Goal: Leave review/rating: Share an evaluation or opinion about a product, service, or content

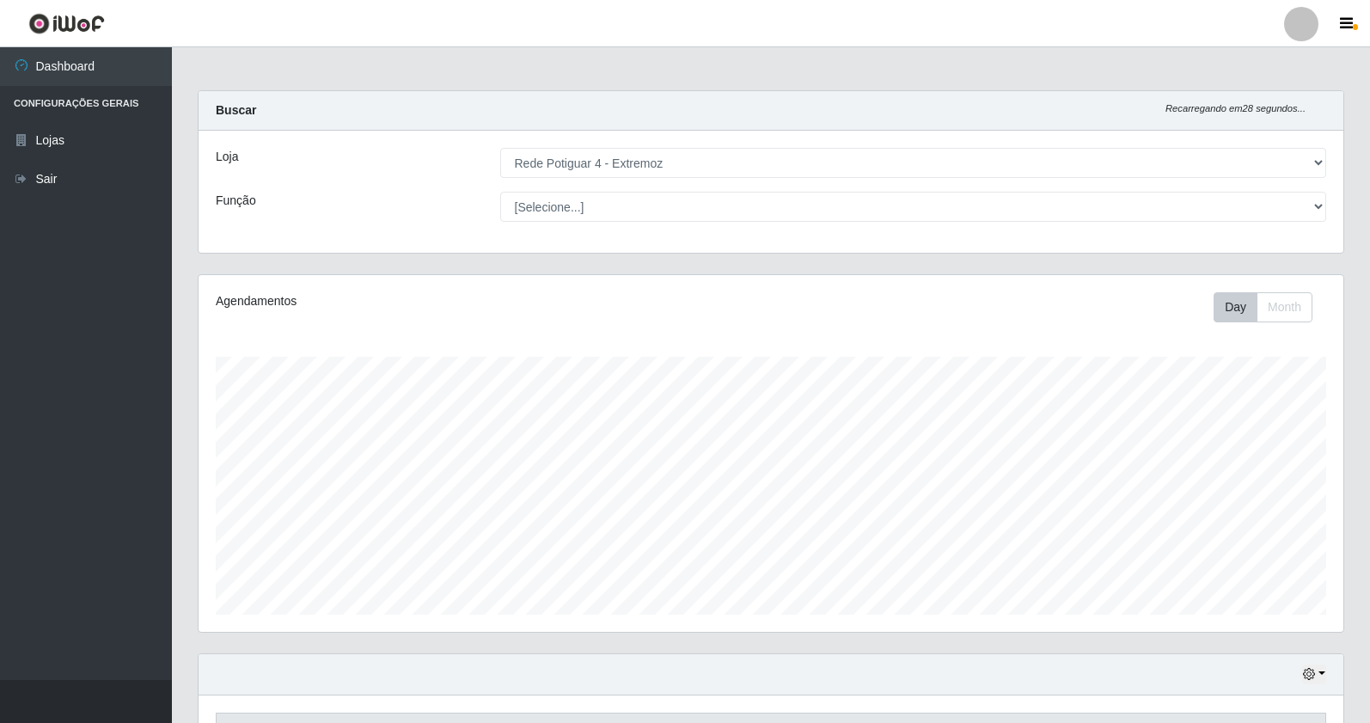
select select "78"
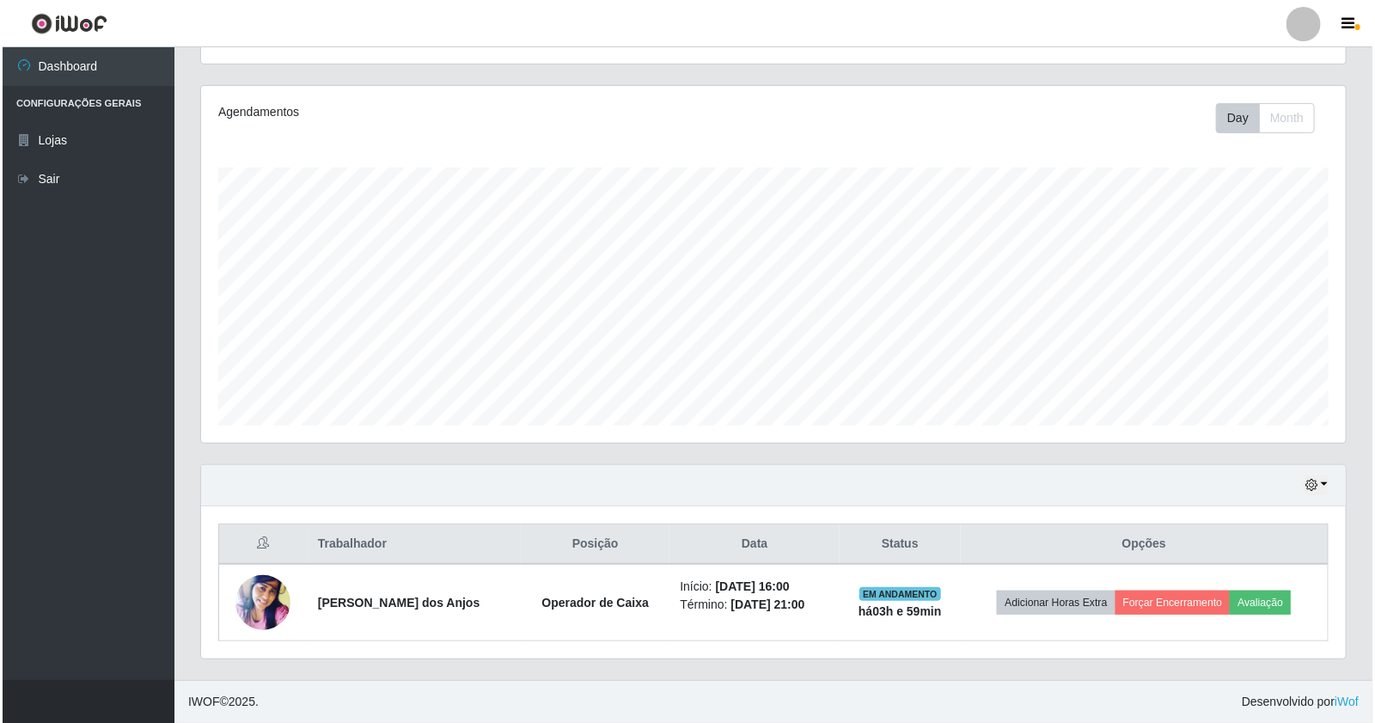
scroll to position [356, 1145]
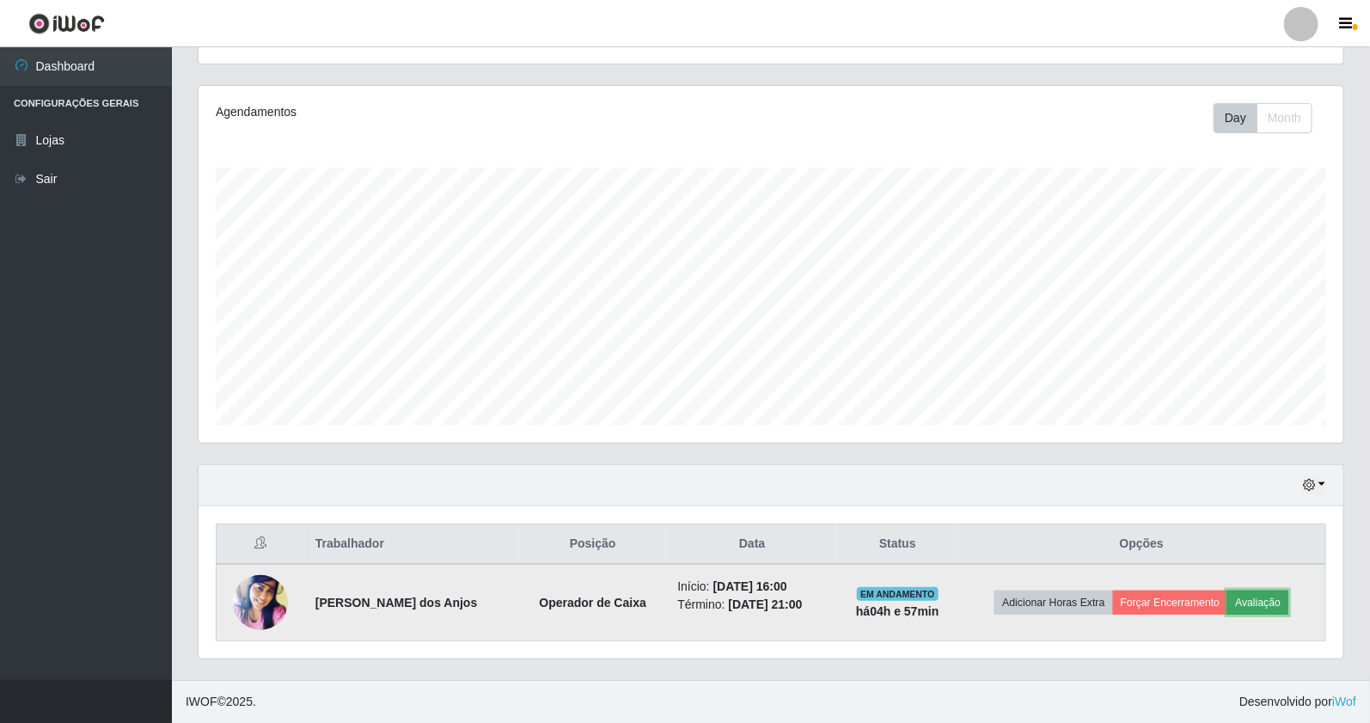
click at [1241, 603] on button "Avaliação" at bounding box center [1257, 602] width 61 height 24
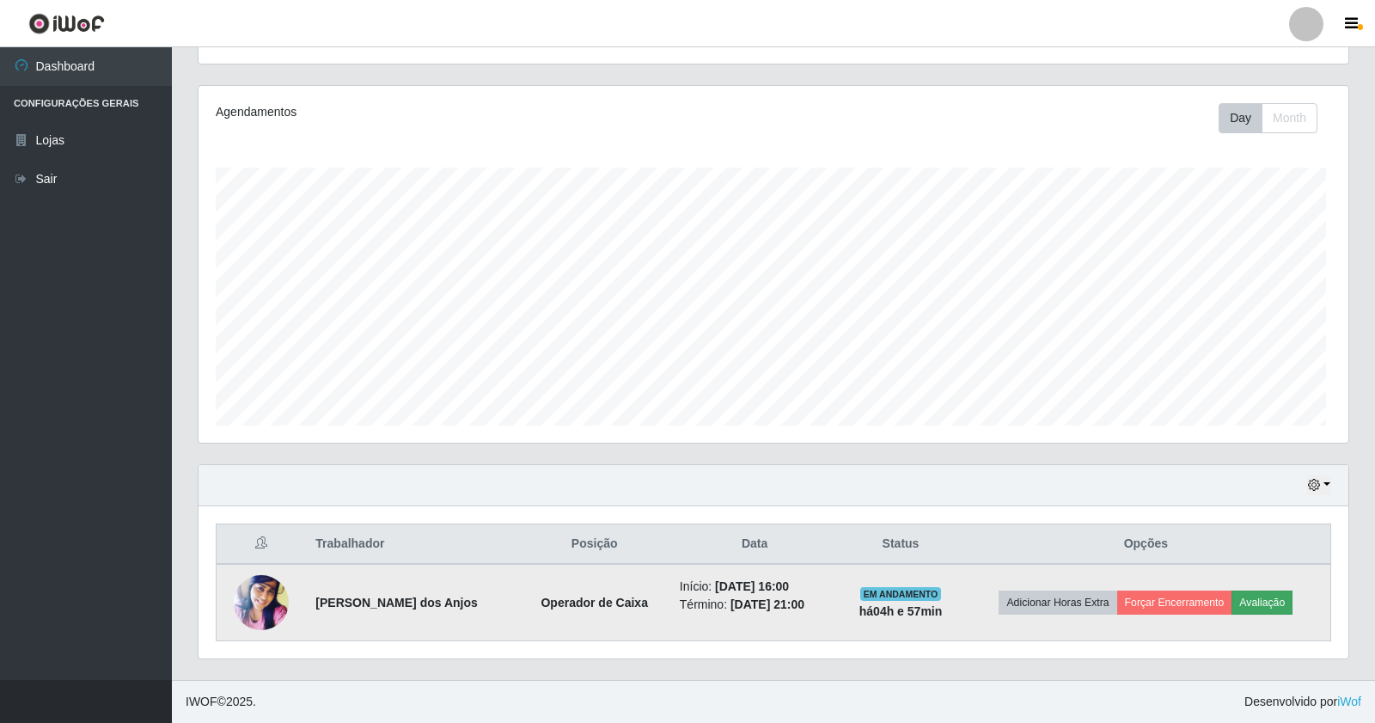
scroll to position [356, 1133]
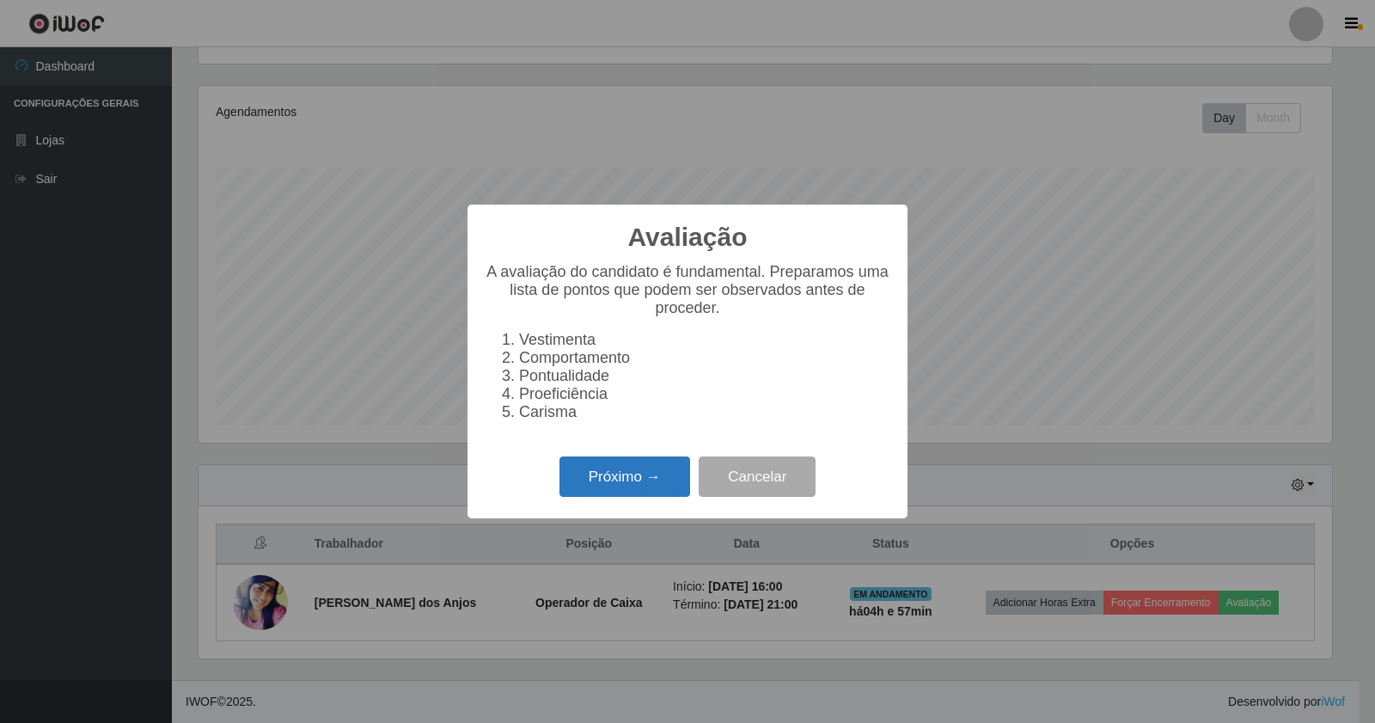
click at [605, 484] on button "Próximo →" at bounding box center [624, 476] width 131 height 40
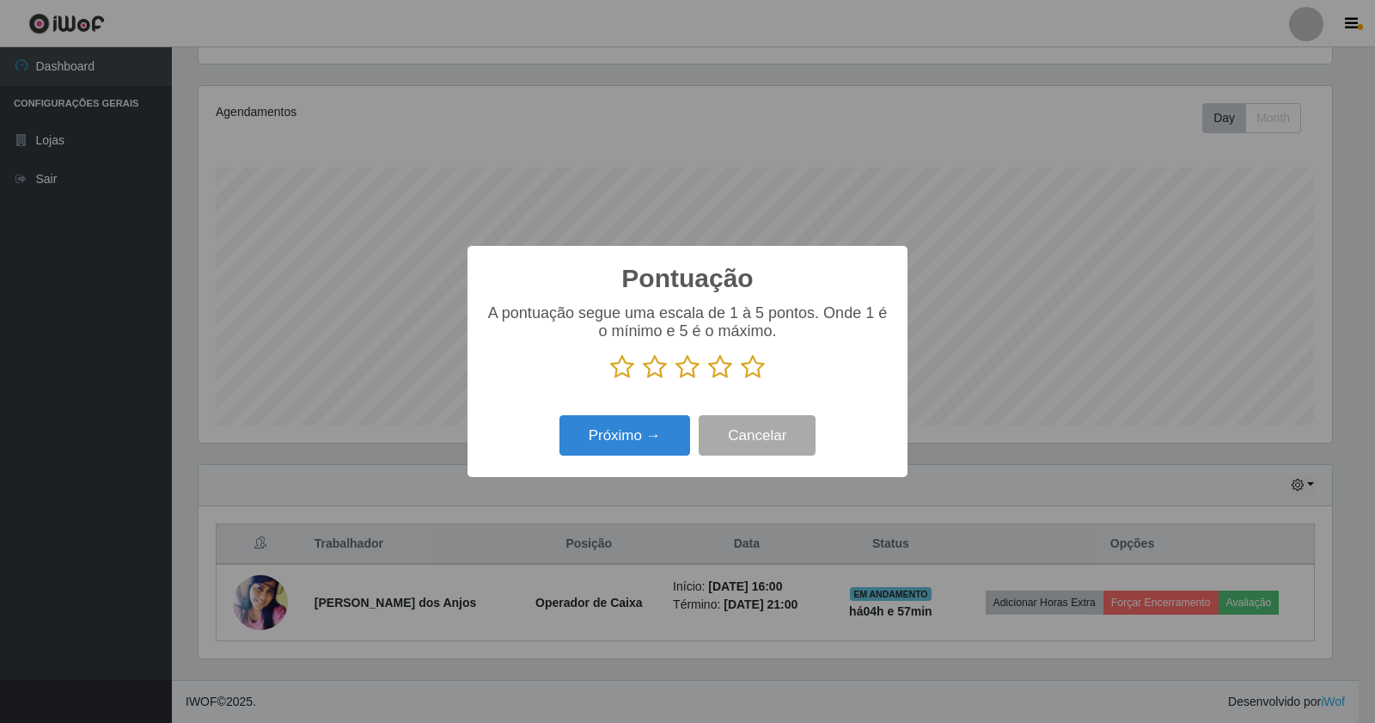
drag, startPoint x: 748, startPoint y: 366, endPoint x: 710, endPoint y: 406, distance: 55.3
click at [748, 366] on icon at bounding box center [753, 367] width 24 height 26
click at [741, 380] on input "radio" at bounding box center [741, 380] width 0 height 0
click at [648, 425] on button "Próximo →" at bounding box center [624, 435] width 131 height 40
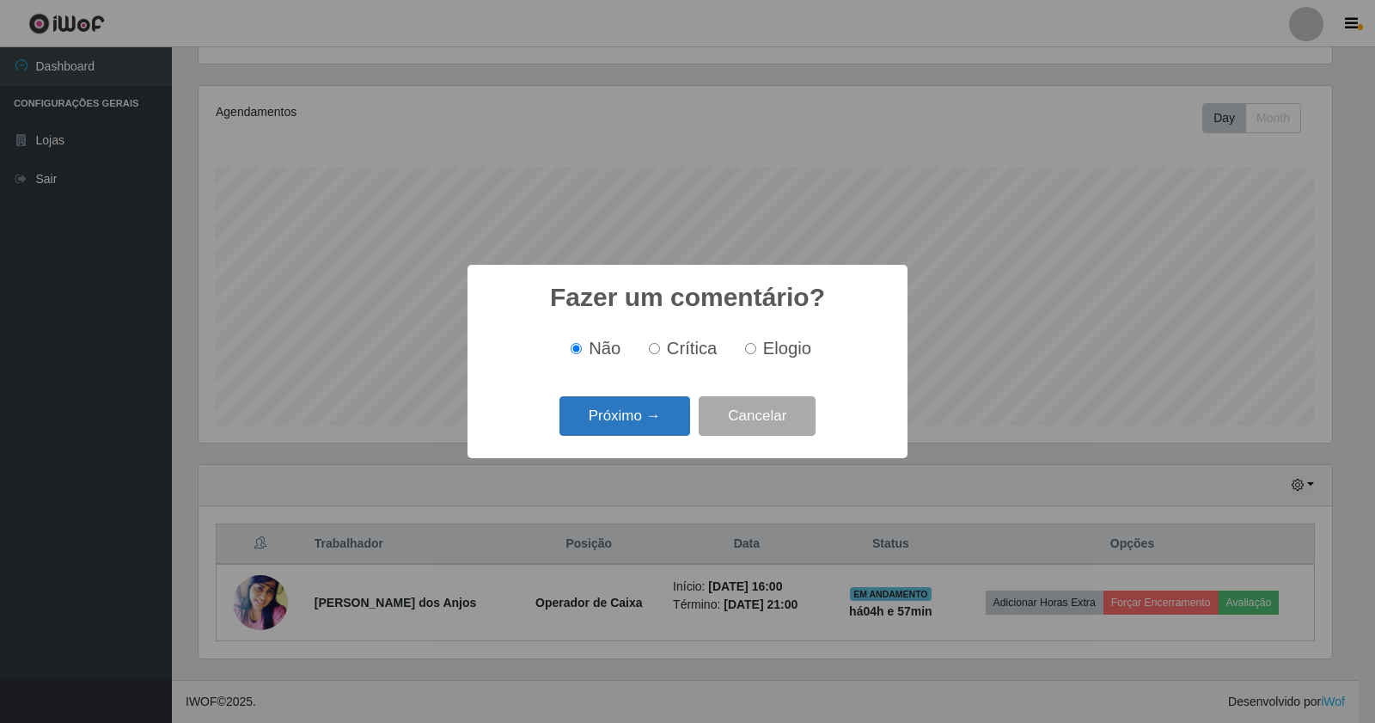
click at [649, 425] on button "Próximo →" at bounding box center [624, 416] width 131 height 40
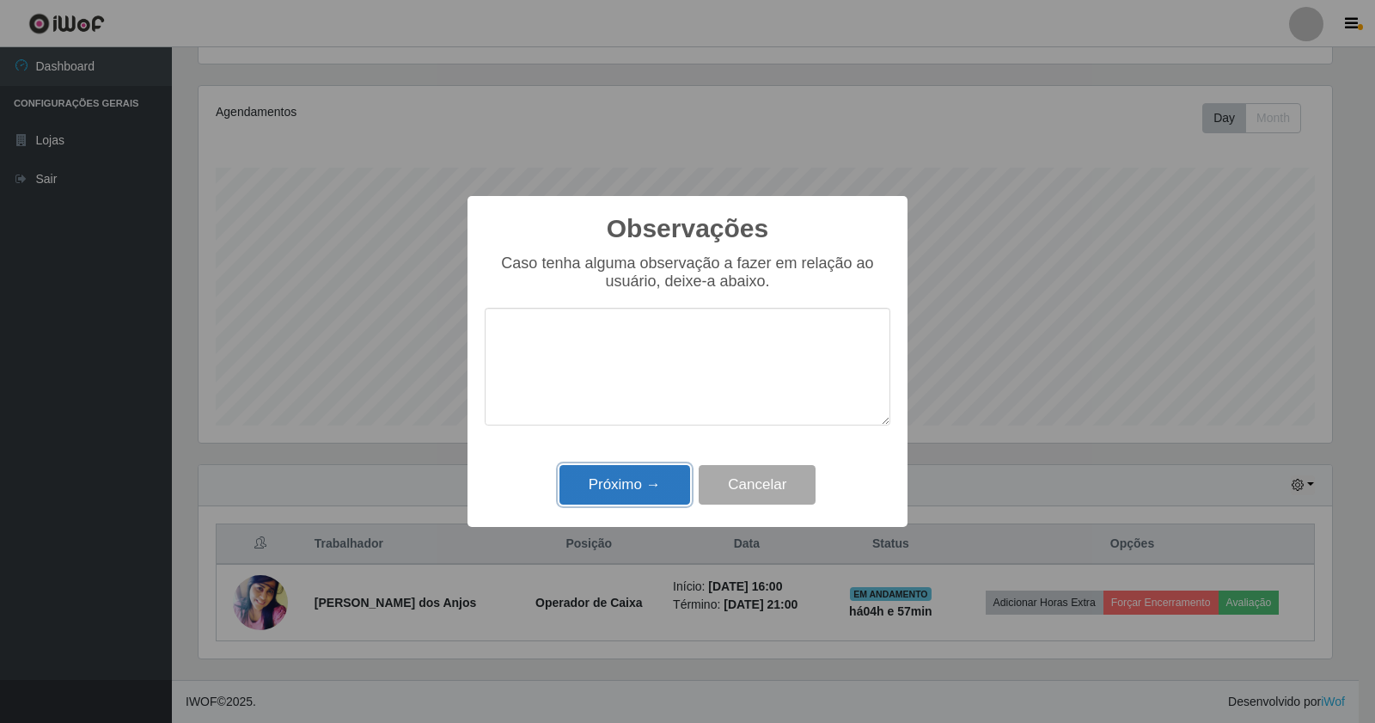
click at [645, 475] on button "Próximo →" at bounding box center [624, 485] width 131 height 40
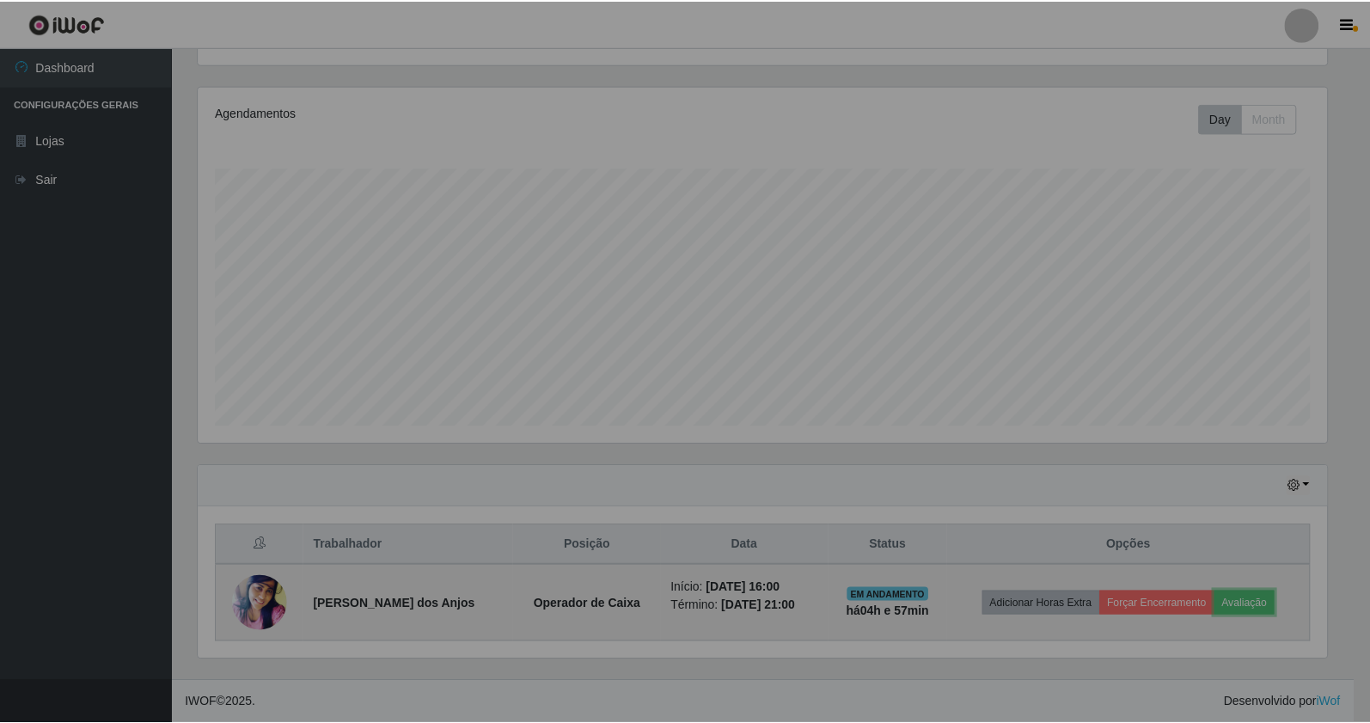
scroll to position [356, 1145]
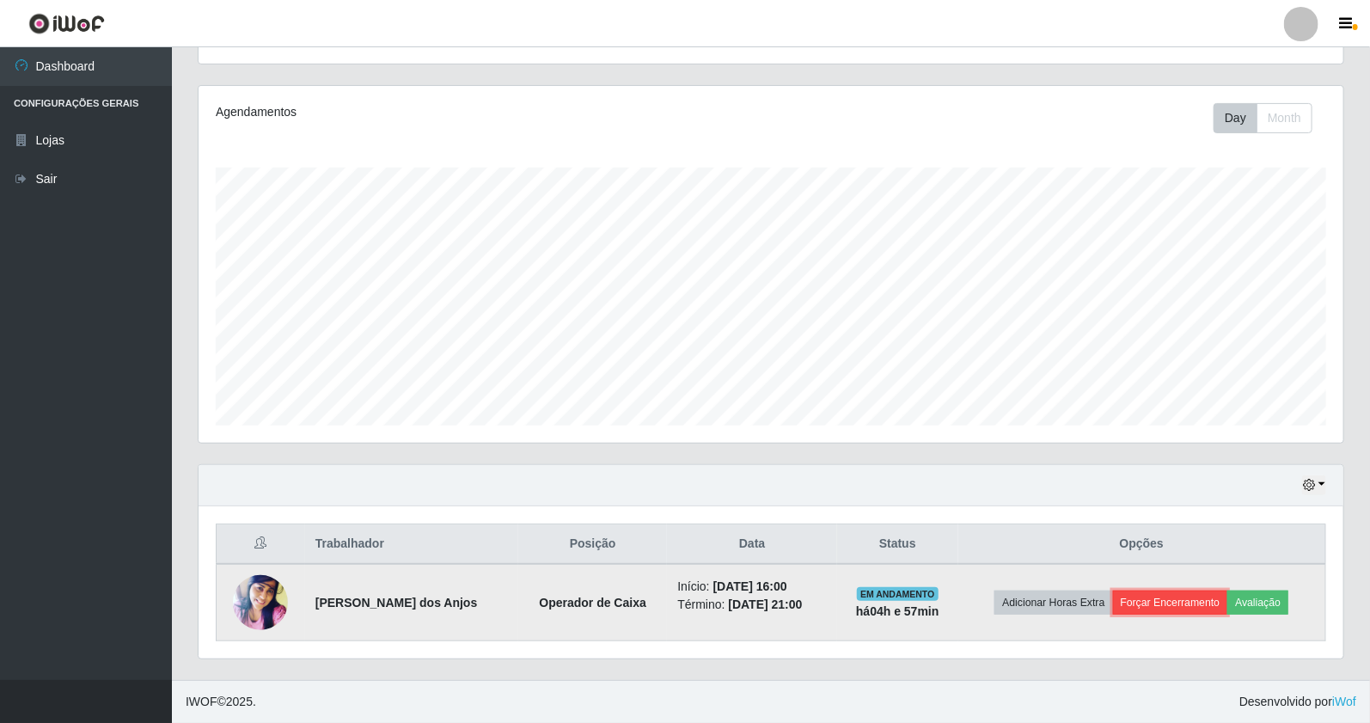
click at [1172, 604] on button "Forçar Encerramento" at bounding box center [1170, 602] width 115 height 24
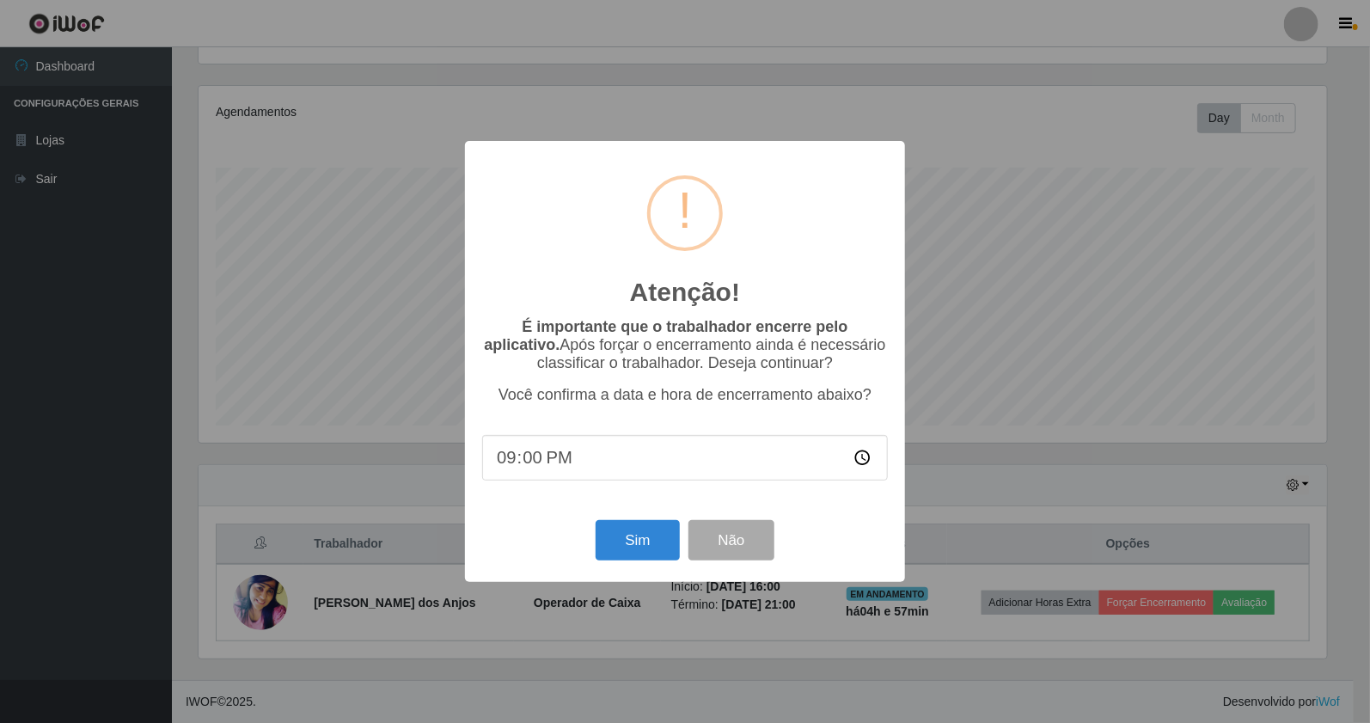
scroll to position [356, 1133]
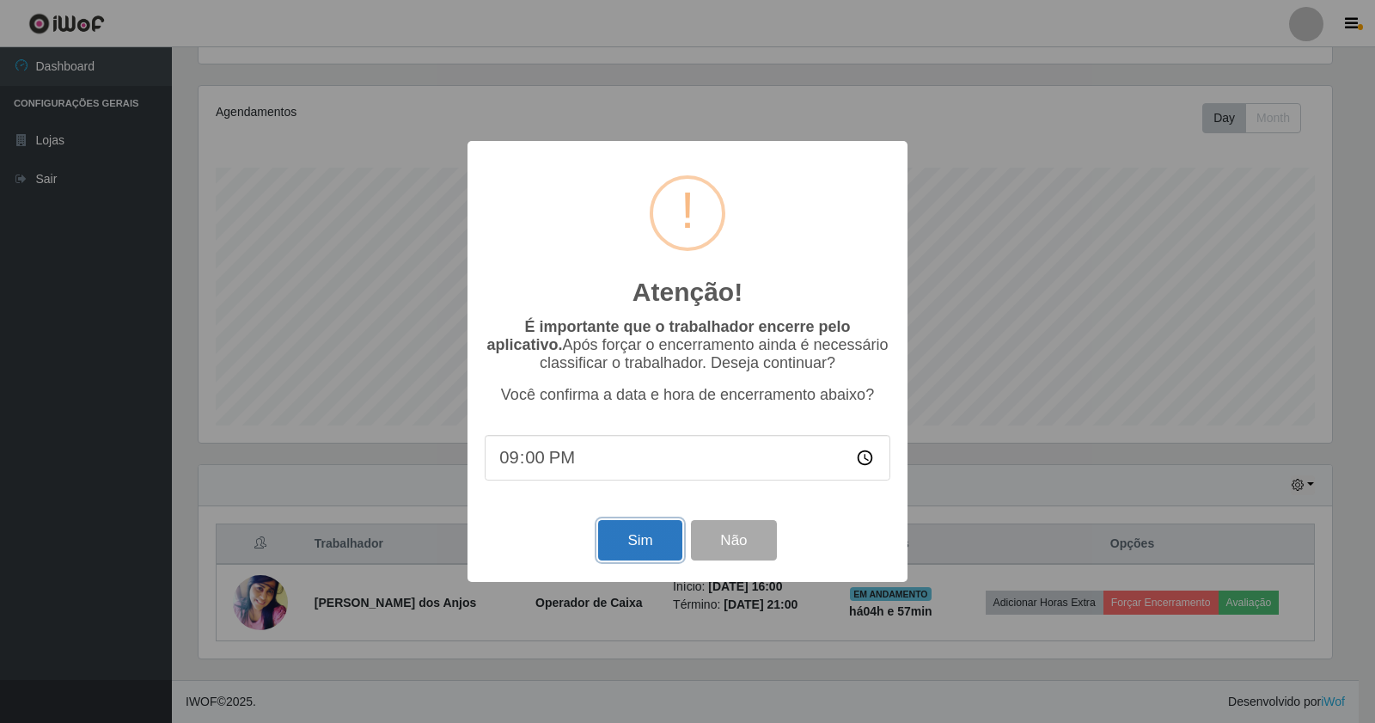
click at [623, 540] on button "Sim" at bounding box center [639, 540] width 83 height 40
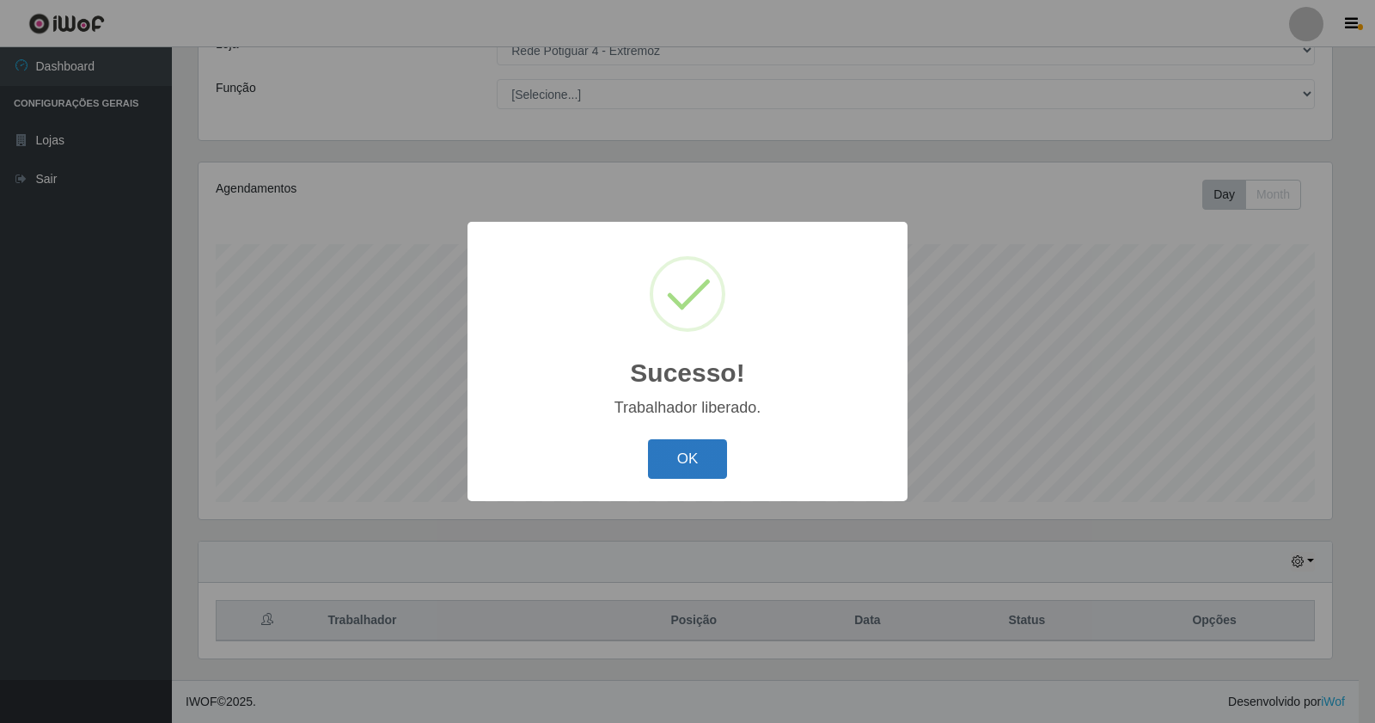
click at [706, 444] on button "OK" at bounding box center [688, 459] width 80 height 40
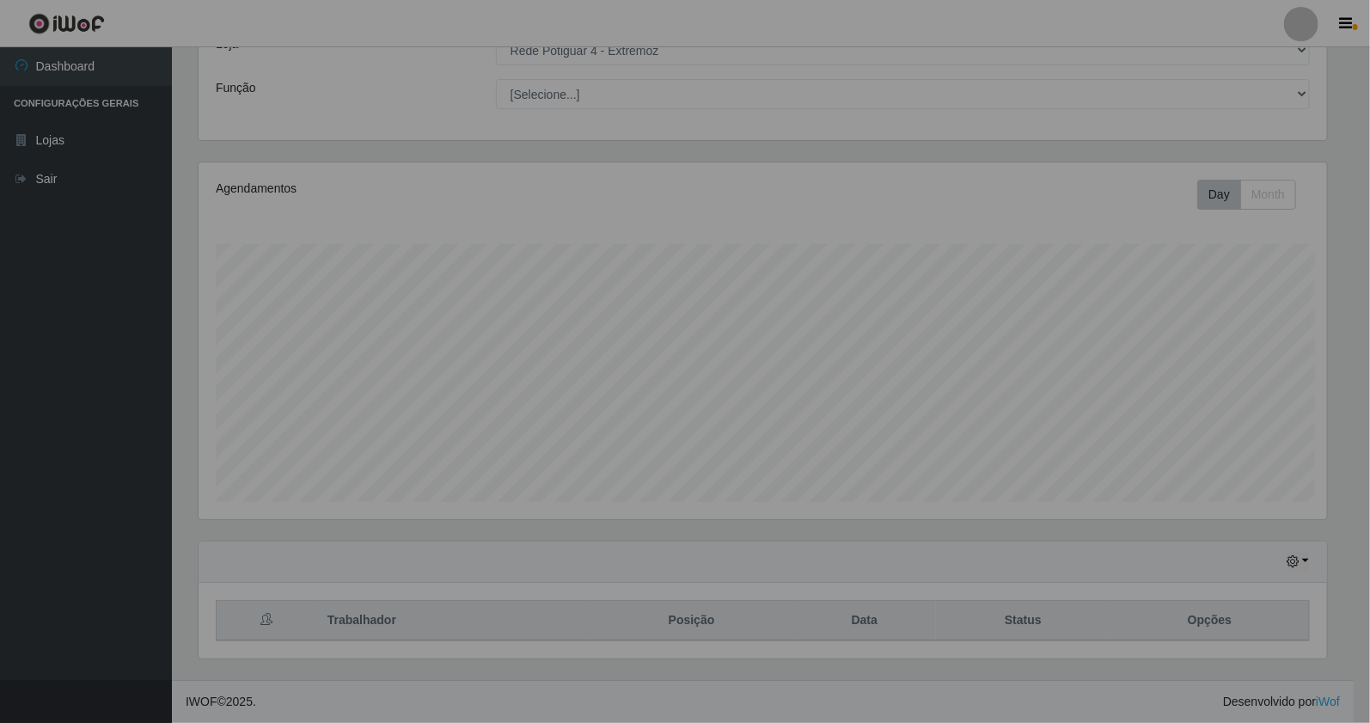
scroll to position [356, 1145]
